Goal: Find specific page/section: Locate a particular part of the current website

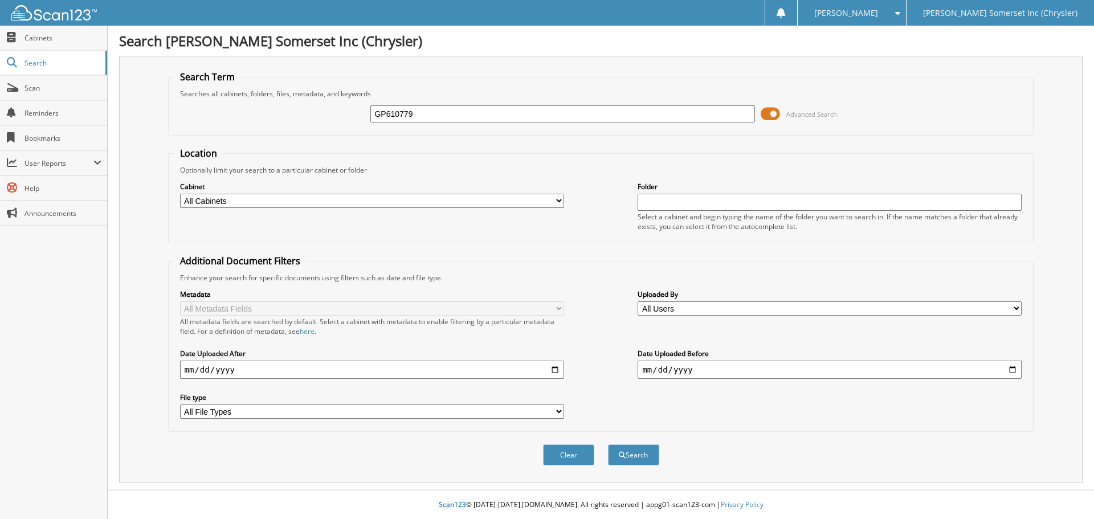
type input "GP610779"
click at [608, 444] on button "Search" at bounding box center [633, 454] width 51 height 21
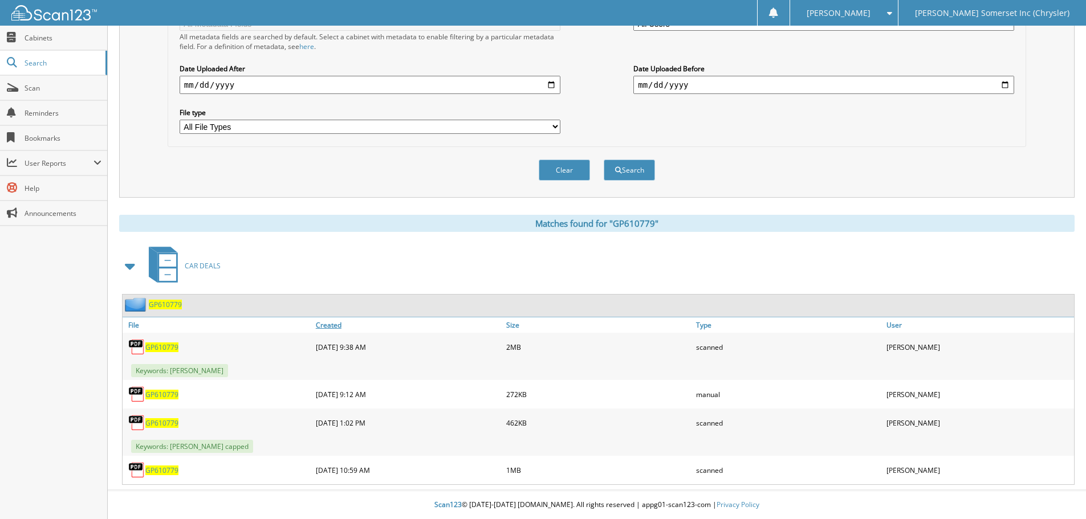
scroll to position [285, 0]
click at [166, 350] on span "GP610779" at bounding box center [161, 347] width 33 height 10
